Goal: Information Seeking & Learning: Learn about a topic

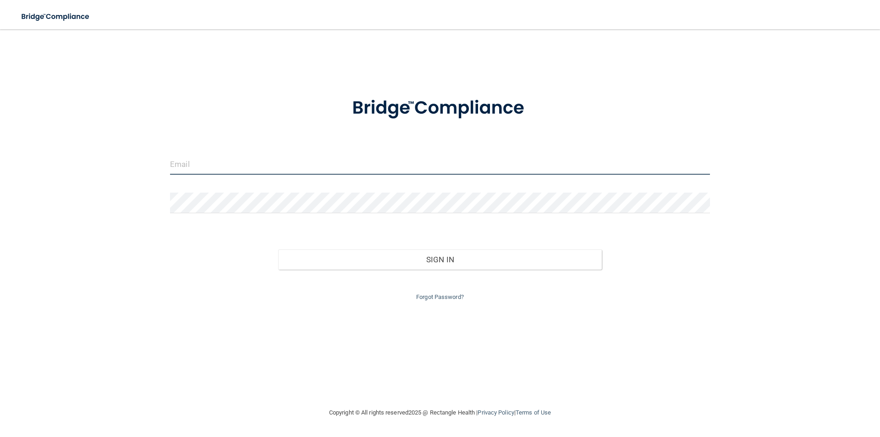
click at [188, 167] on input "email" at bounding box center [440, 164] width 540 height 21
type input "[PERSON_NAME][EMAIL_ADDRESS][DOMAIN_NAME]"
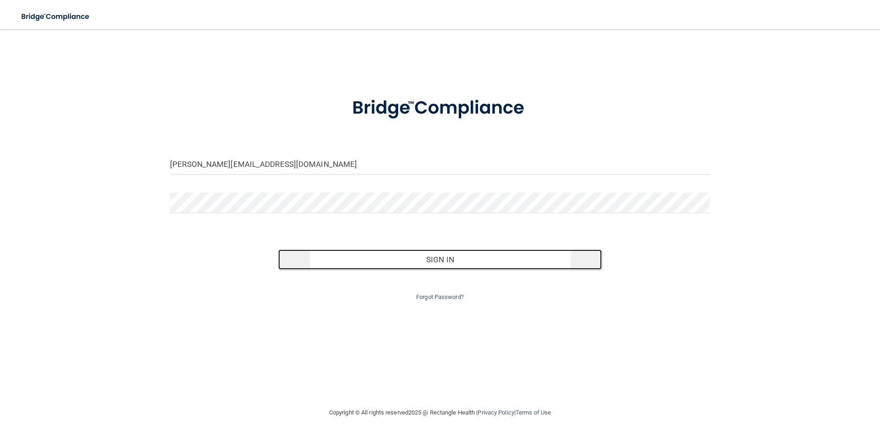
click at [452, 260] on button "Sign In" at bounding box center [440, 259] width 324 height 20
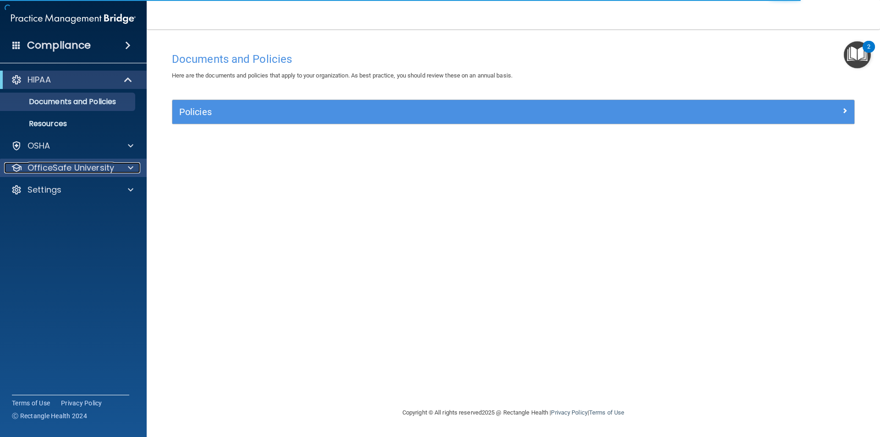
click at [76, 168] on p "OfficeSafe University" at bounding box center [70, 167] width 87 height 11
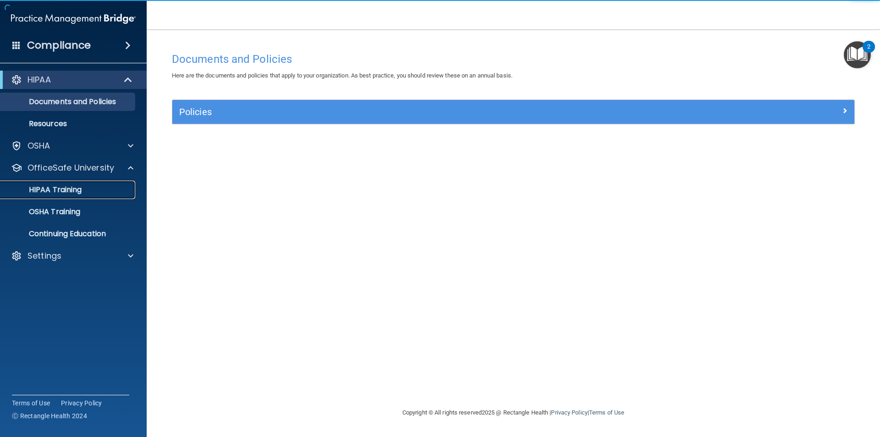
click at [67, 189] on p "HIPAA Training" at bounding box center [44, 189] width 76 height 9
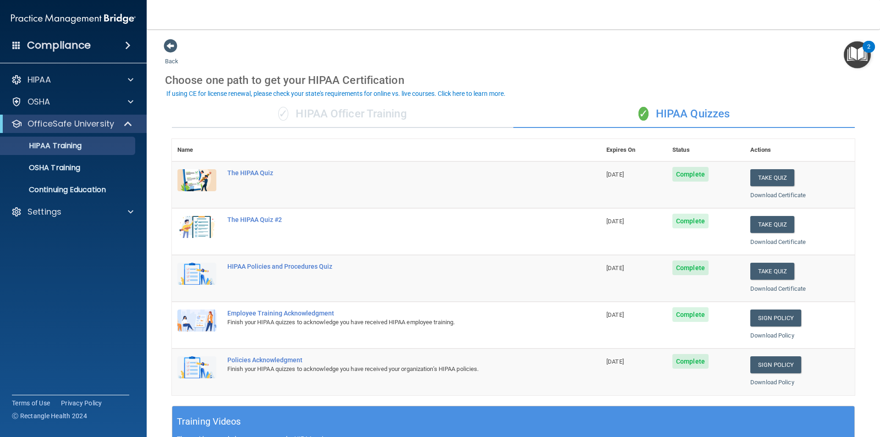
click at [684, 175] on span "Complete" at bounding box center [690, 174] width 36 height 15
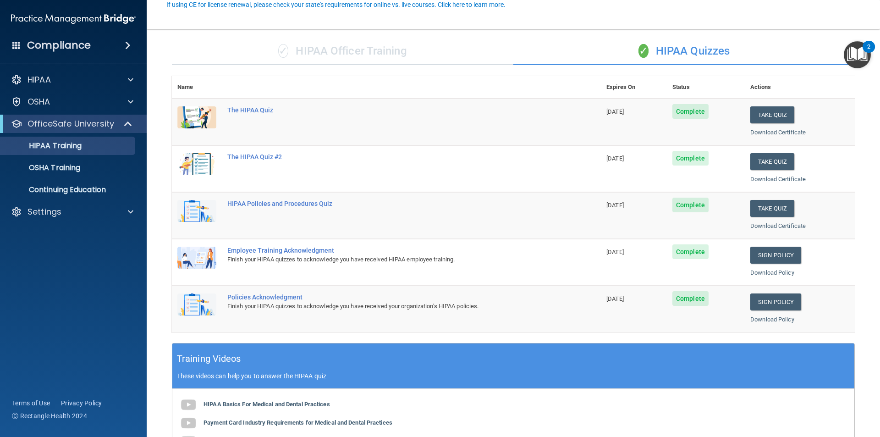
scroll to position [92, 0]
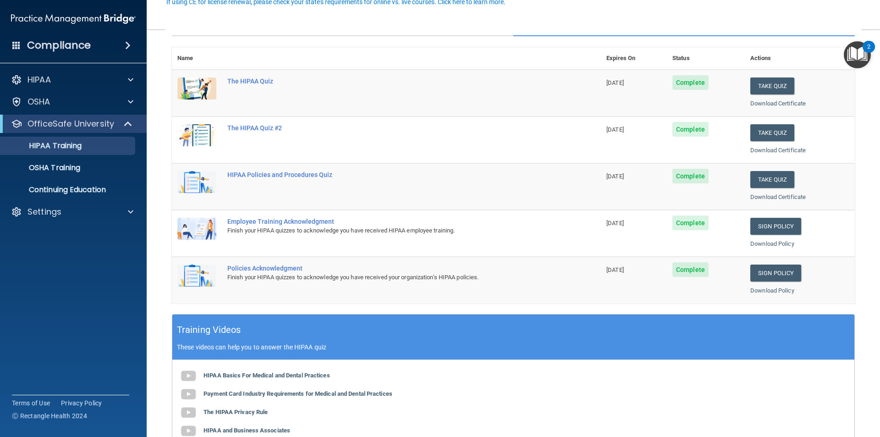
click at [606, 79] on span "[DATE]" at bounding box center [614, 82] width 17 height 7
click at [249, 80] on div "The HIPAA Quiz" at bounding box center [391, 80] width 328 height 7
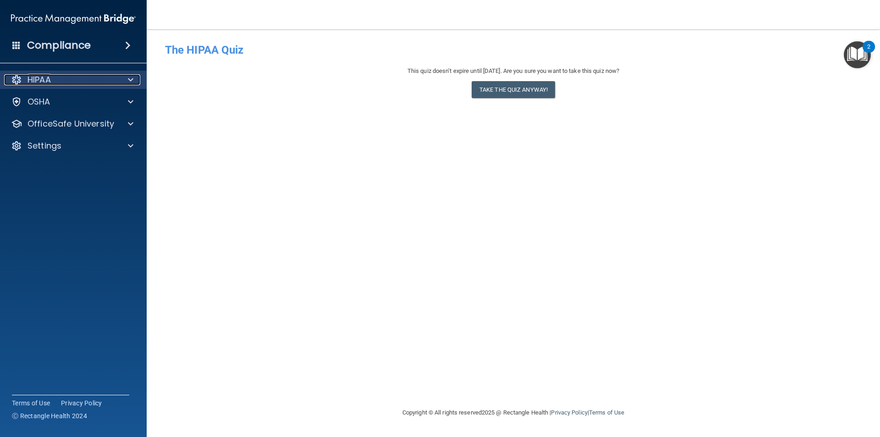
click at [96, 79] on div "HIPAA" at bounding box center [61, 79] width 114 height 11
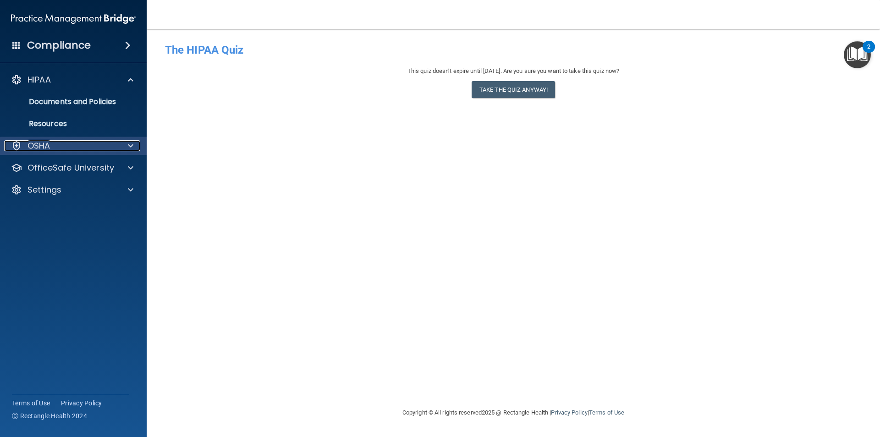
click at [68, 144] on div "OSHA" at bounding box center [61, 145] width 114 height 11
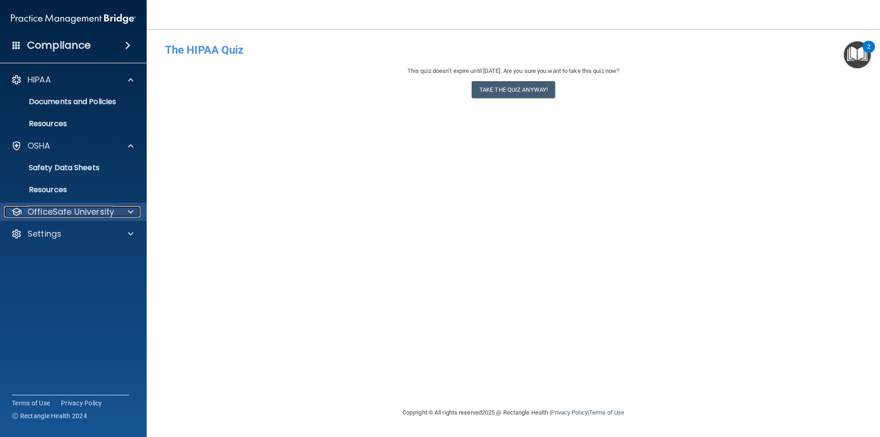
click at [82, 211] on p "OfficeSafe University" at bounding box center [70, 211] width 87 height 11
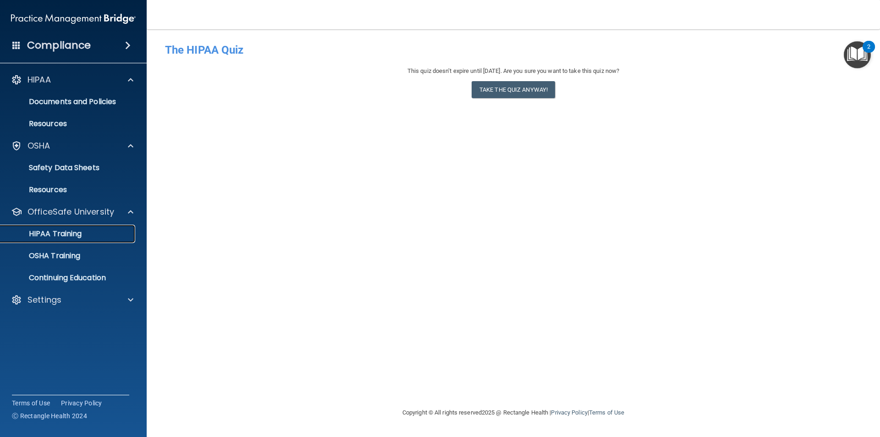
click at [66, 231] on p "HIPAA Training" at bounding box center [44, 233] width 76 height 9
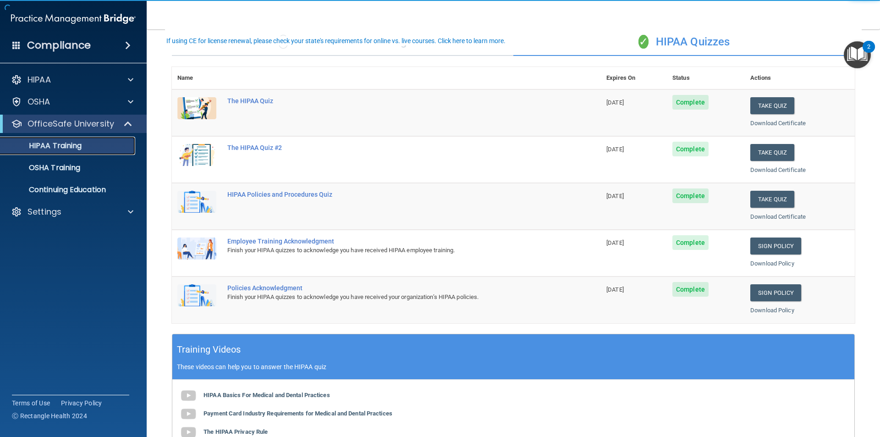
scroll to position [92, 0]
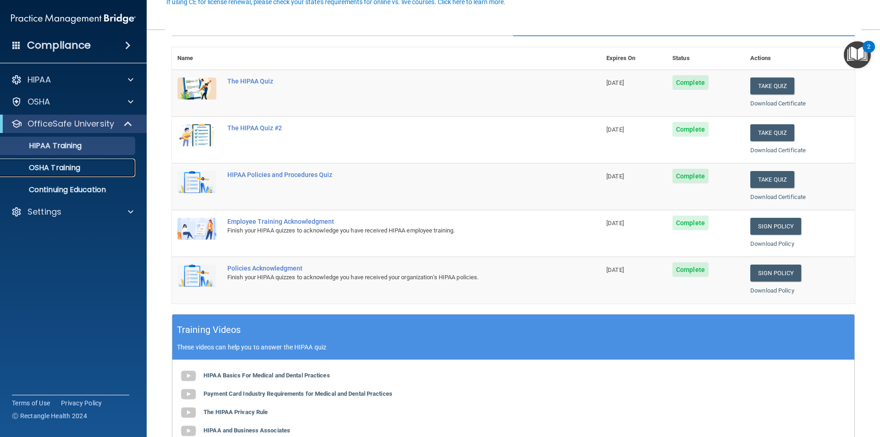
click at [63, 170] on p "OSHA Training" at bounding box center [43, 167] width 74 height 9
